Goal: Information Seeking & Learning: Learn about a topic

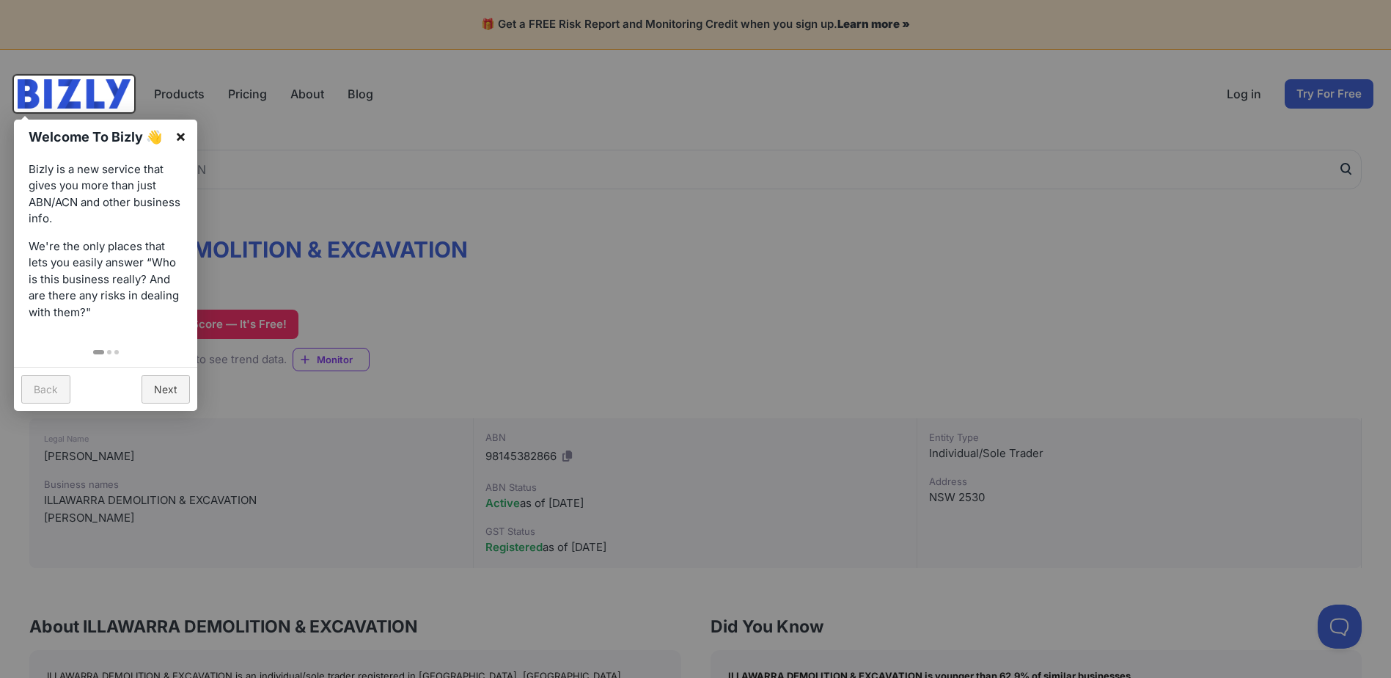
click at [180, 137] on link "×" at bounding box center [180, 136] width 33 height 33
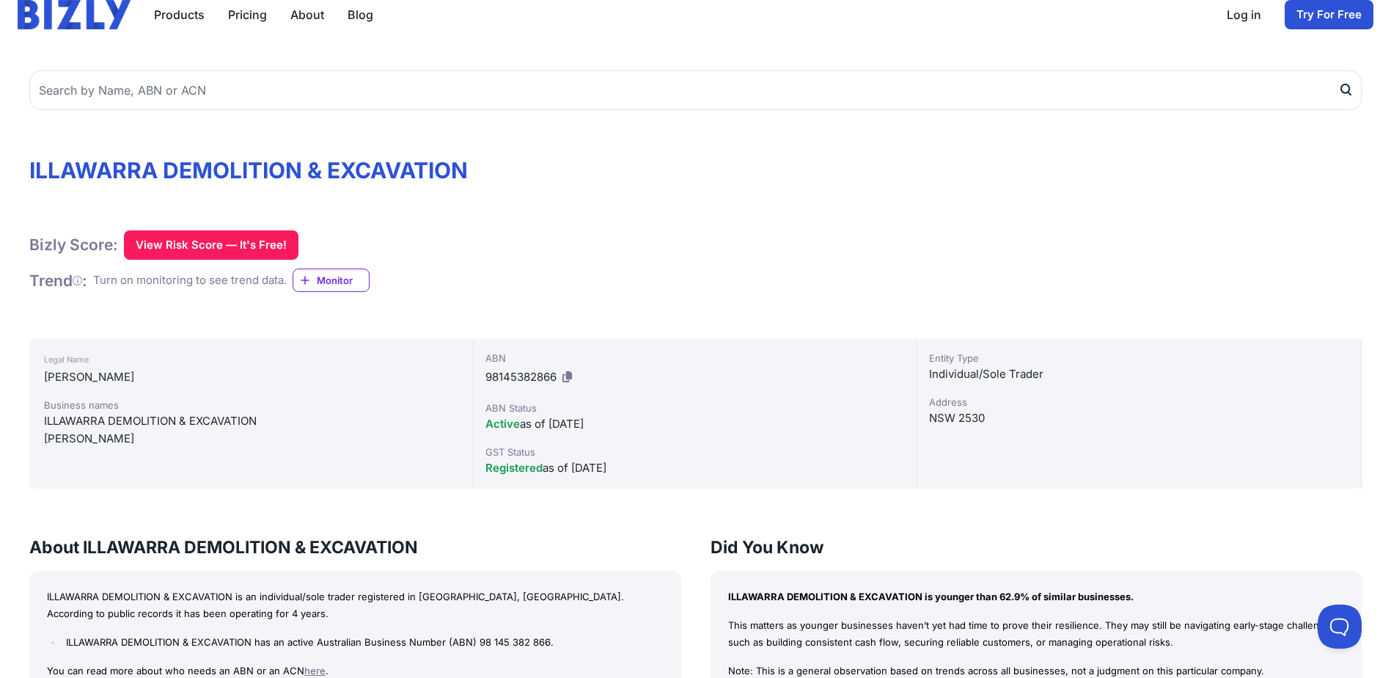
scroll to position [73, 0]
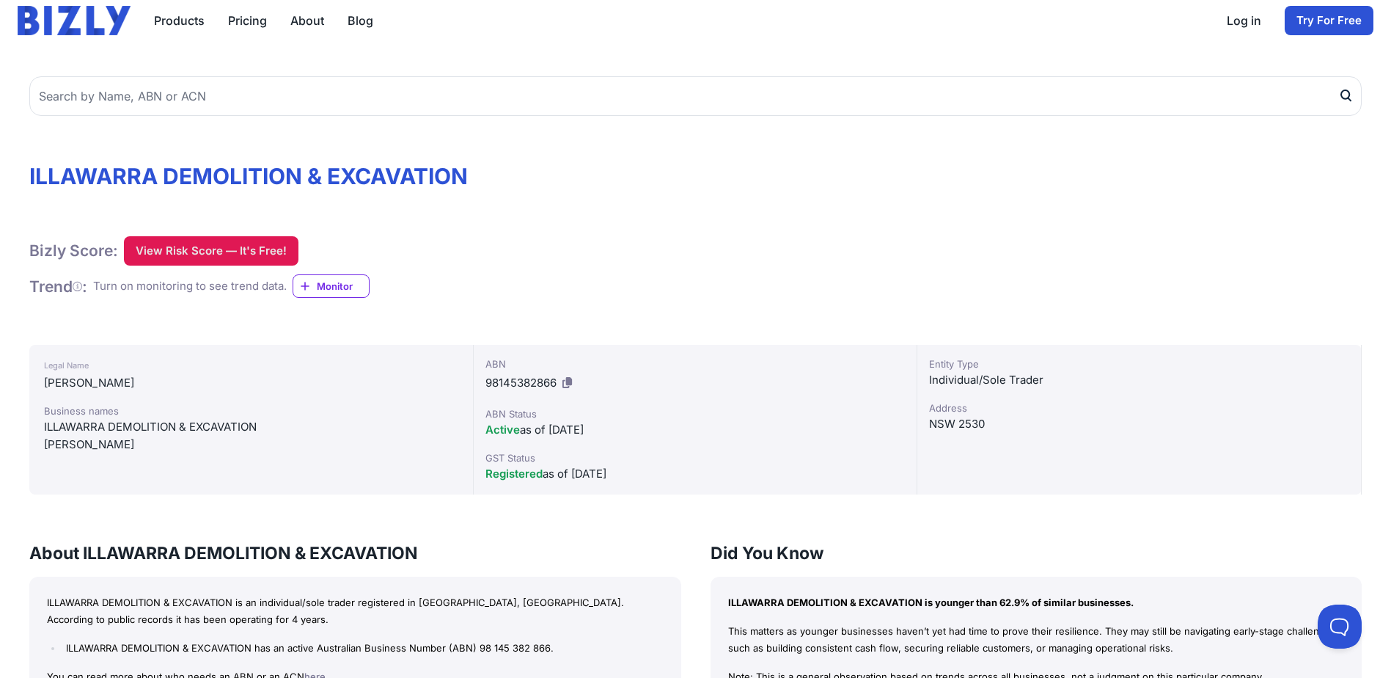
click at [202, 238] on button "View Risk Score — It's Free!" at bounding box center [211, 250] width 175 height 29
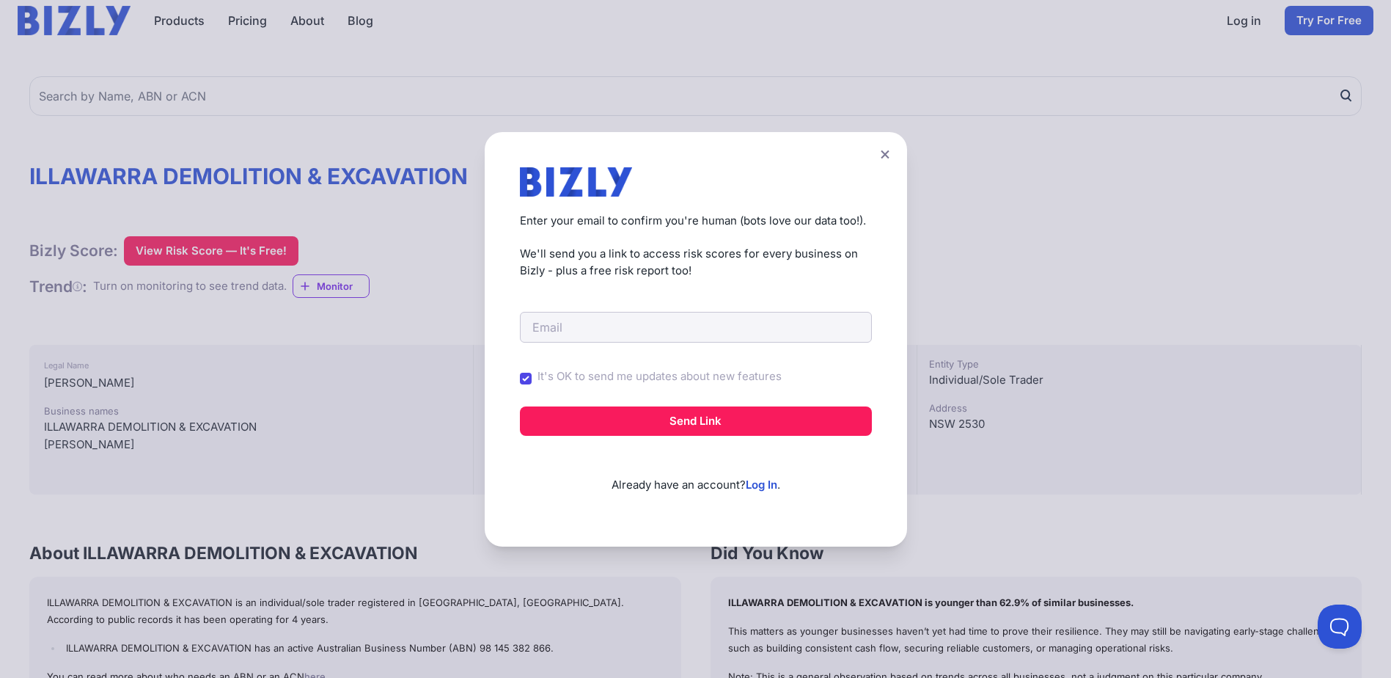
click at [533, 370] on div "It's OK to send me updates about new features" at bounding box center [696, 378] width 352 height 39
click at [531, 376] on input "It's OK to send me updates about new features" at bounding box center [526, 379] width 12 height 12
checkbox input "false"
click at [887, 158] on icon at bounding box center [885, 155] width 9 height 10
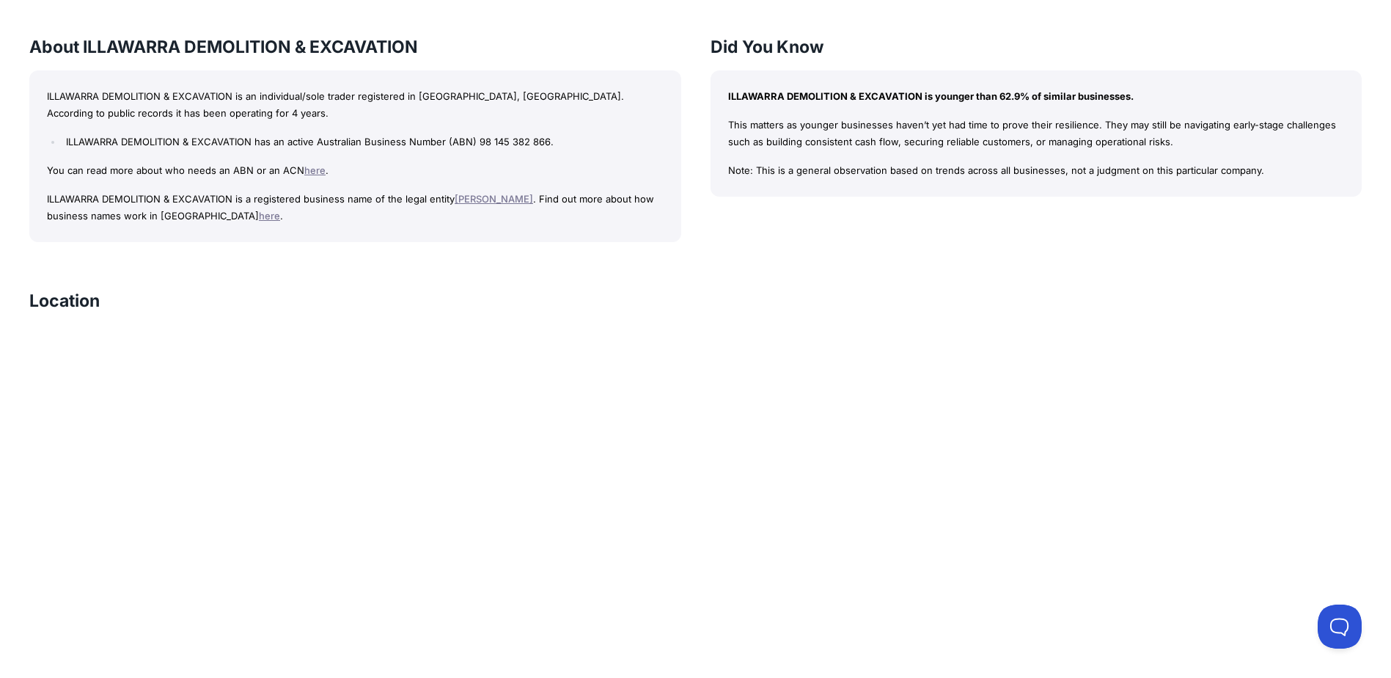
scroll to position [450, 0]
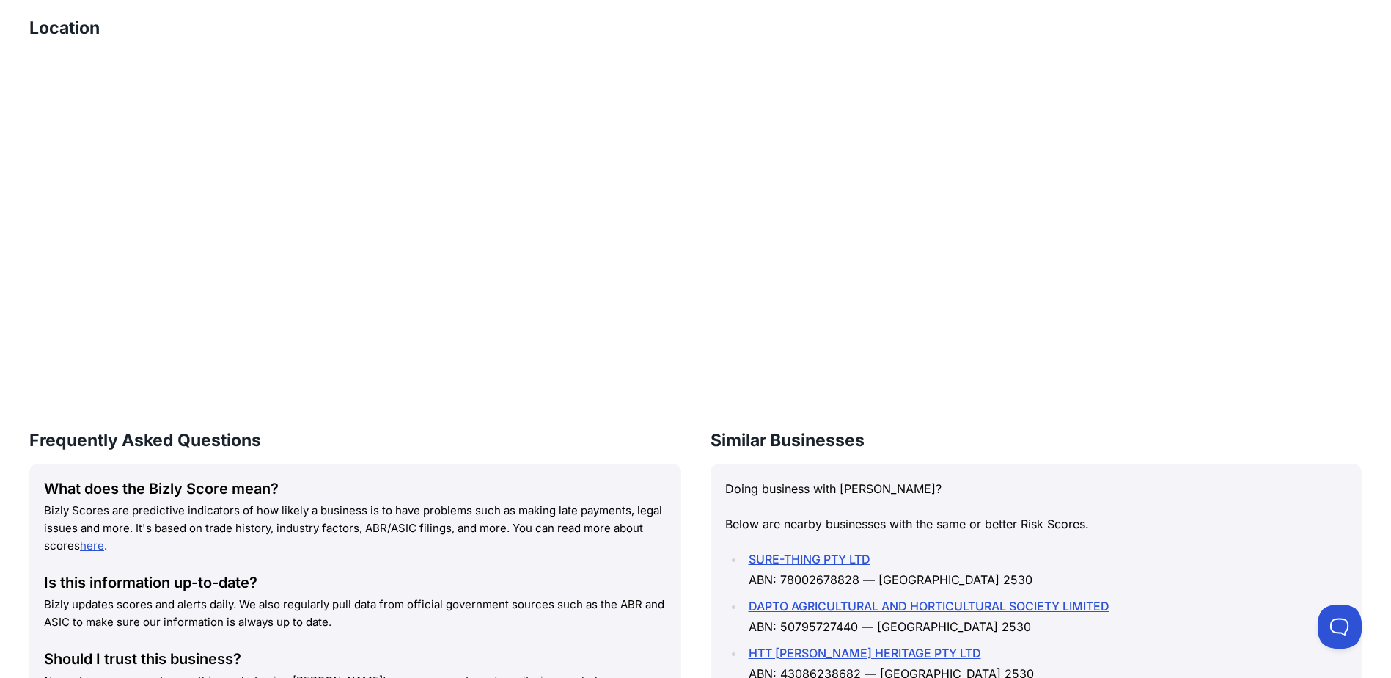
scroll to position [880, 0]
